Goal: Task Accomplishment & Management: Complete application form

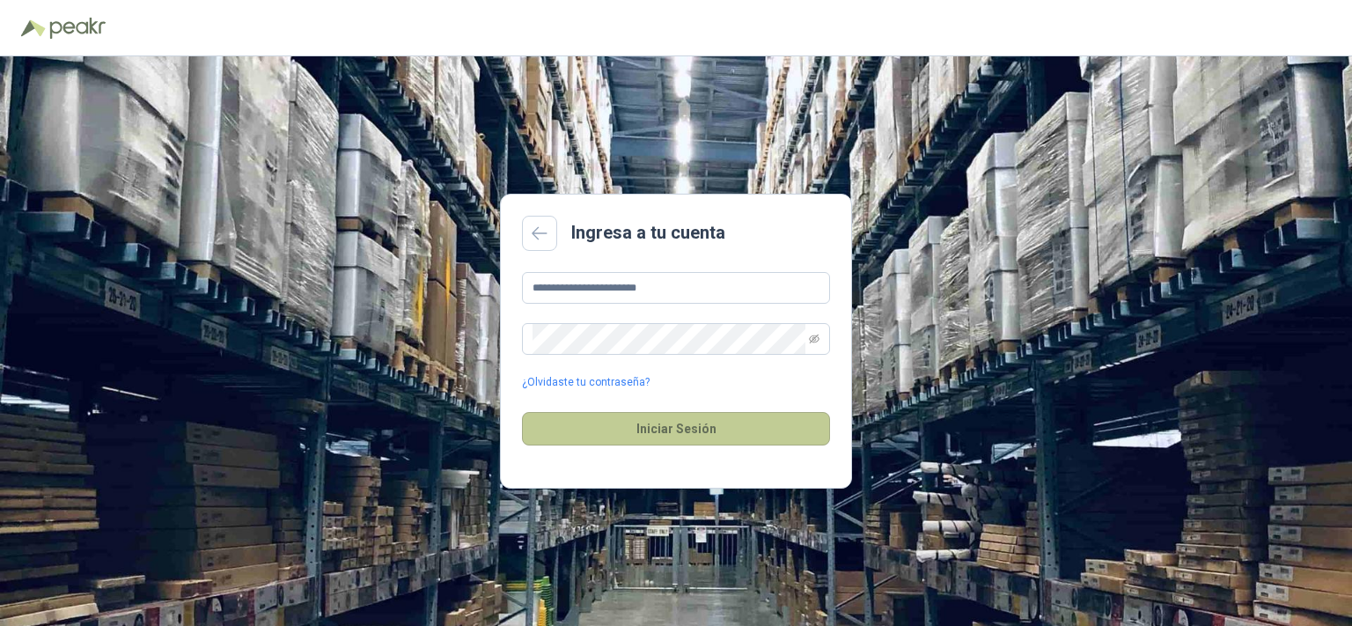
click at [675, 422] on button "Iniciar Sesión" at bounding box center [676, 428] width 308 height 33
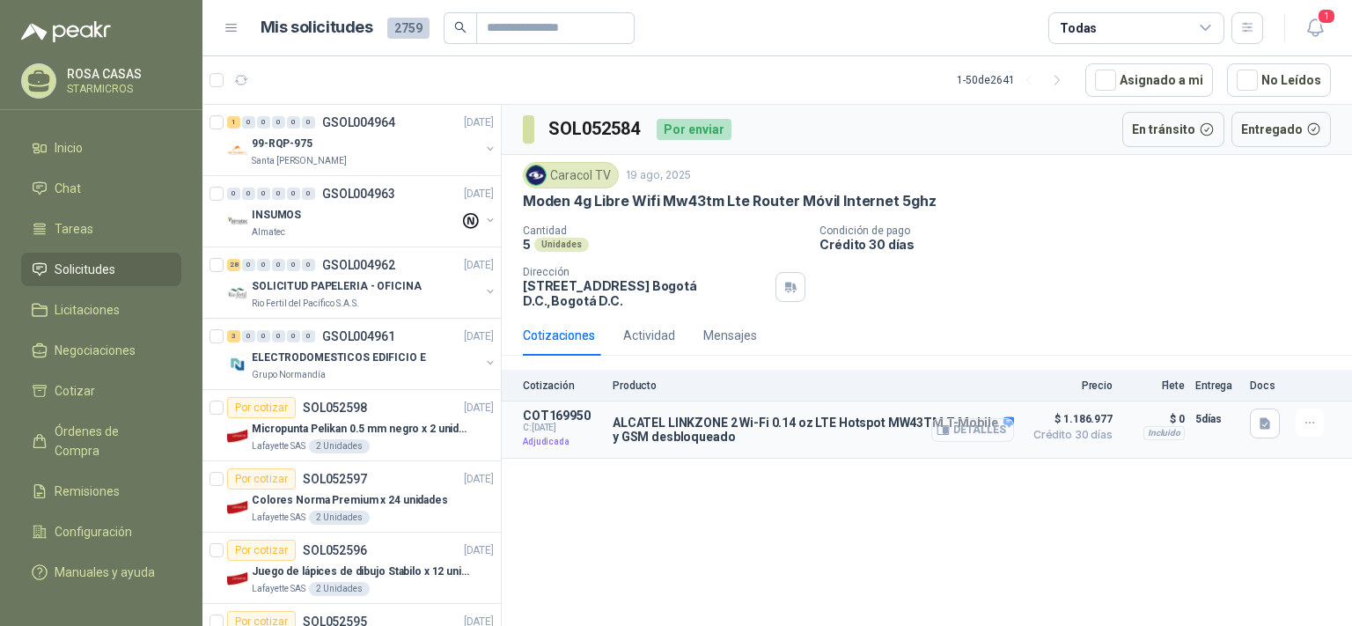
click at [1011, 436] on button "Detalles" at bounding box center [972, 430] width 83 height 24
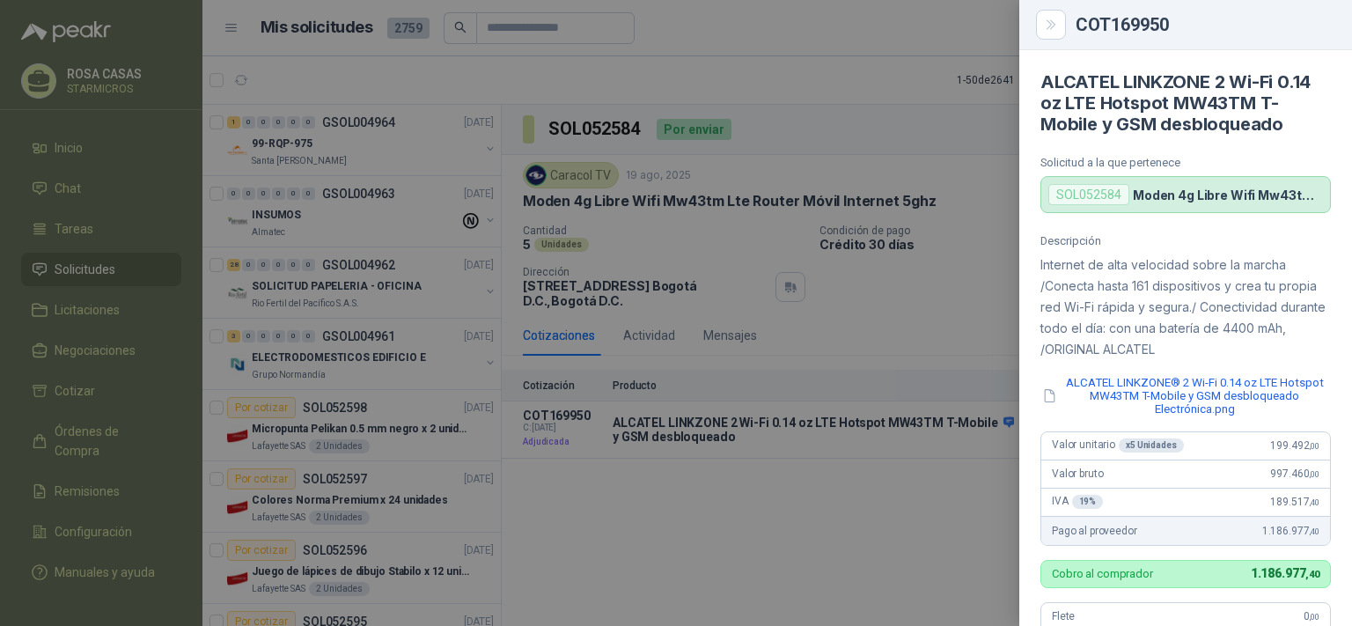
click at [804, 363] on div at bounding box center [676, 313] width 1352 height 626
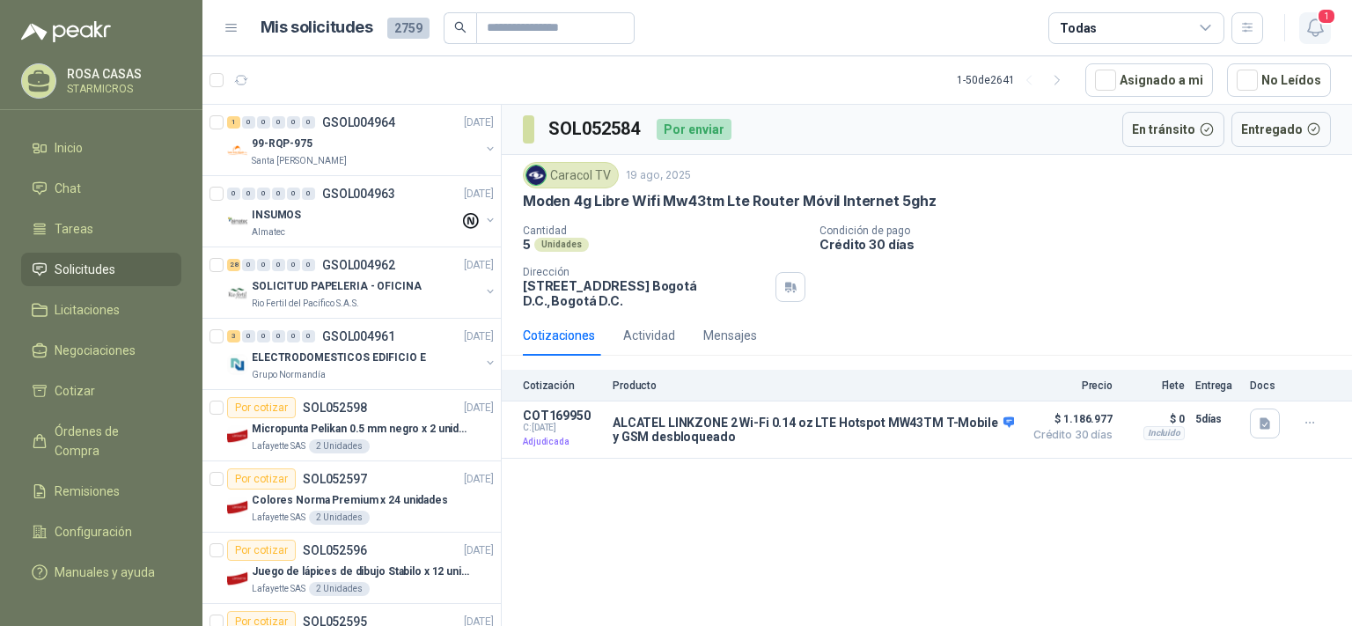
click at [1308, 16] on button "1" at bounding box center [1315, 28] width 32 height 32
